Goal: Task Accomplishment & Management: Manage account settings

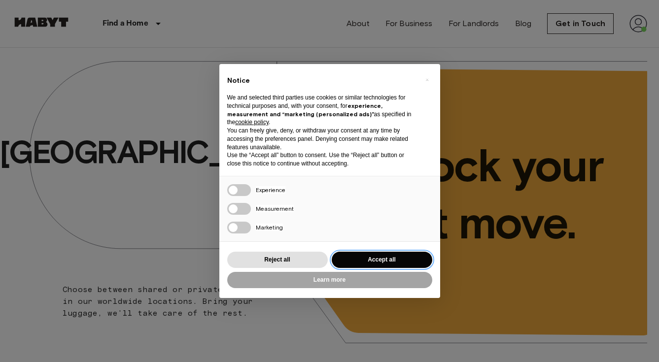
click at [367, 260] on button "Accept all" at bounding box center [382, 260] width 101 height 16
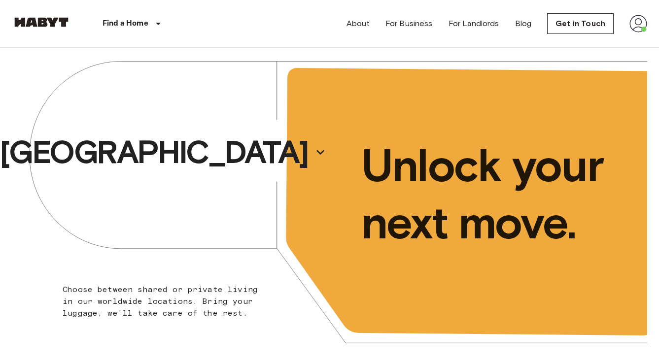
click at [637, 24] on img at bounding box center [638, 24] width 18 height 18
click at [611, 35] on li "Profile" at bounding box center [602, 42] width 99 height 18
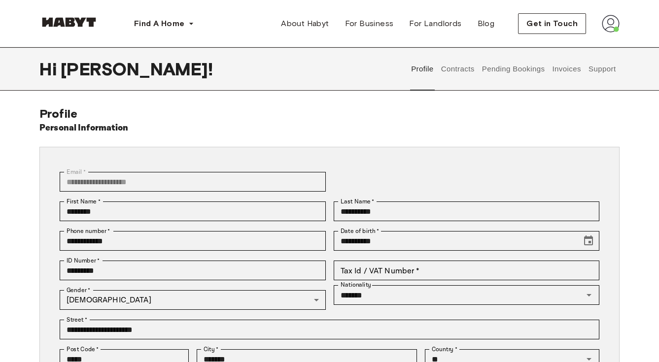
click at [454, 72] on button "Contracts" at bounding box center [458, 68] width 36 height 43
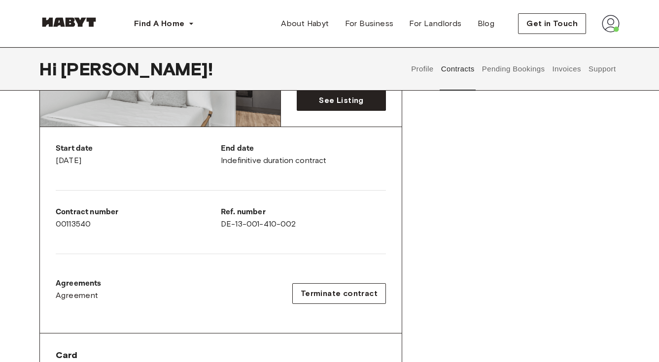
scroll to position [59, 0]
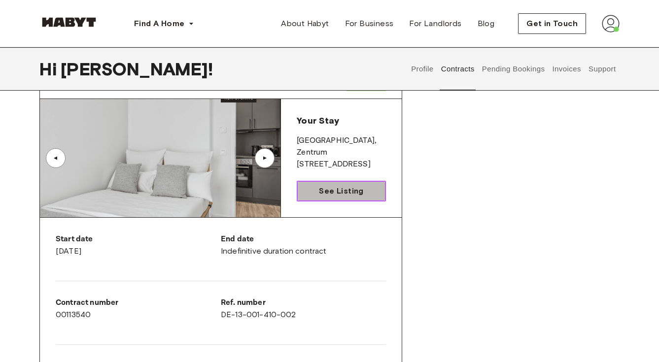
click at [348, 190] on span "See Listing" at bounding box center [341, 191] width 44 height 12
